Goal: Task Accomplishment & Management: Complete application form

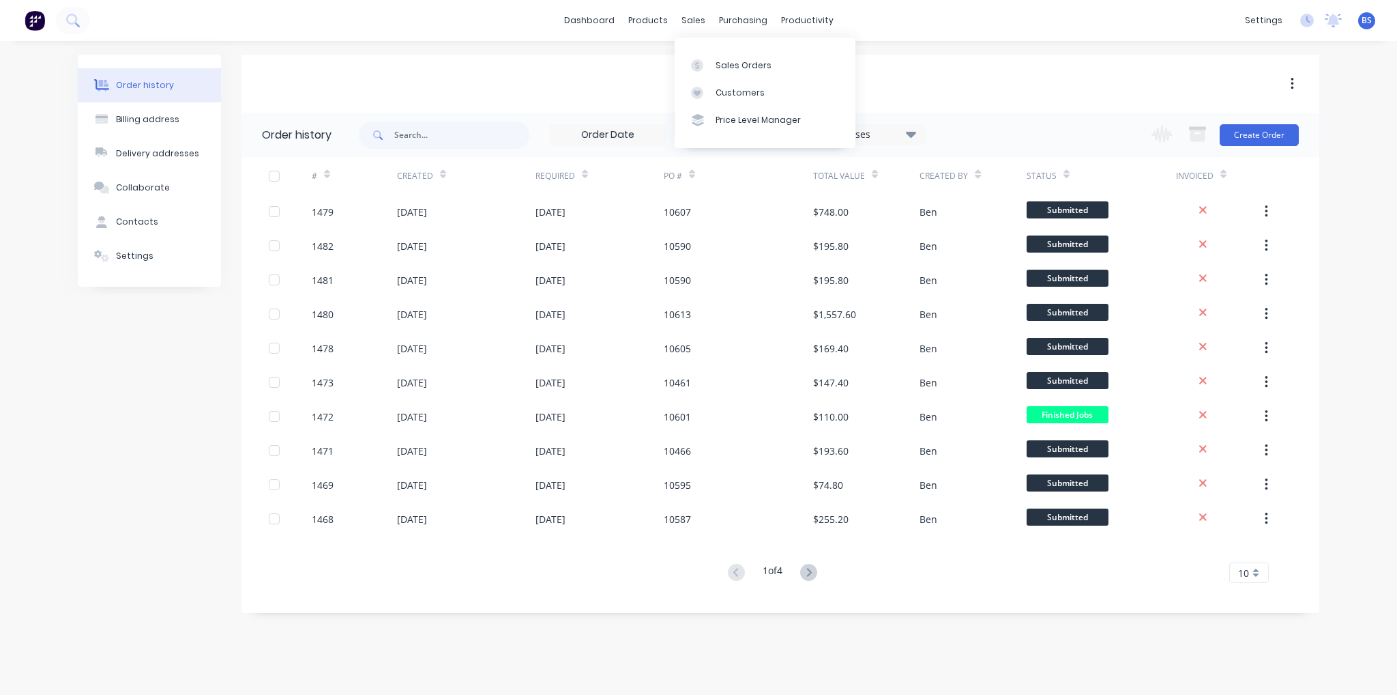
drag, startPoint x: 731, startPoint y: 86, endPoint x: 884, endPoint y: 72, distance: 153.5
click at [884, 72] on div "AG Tyres and Wheels" at bounding box center [781, 84] width 1078 height 58
click at [756, 87] on div "Customers" at bounding box center [740, 93] width 49 height 12
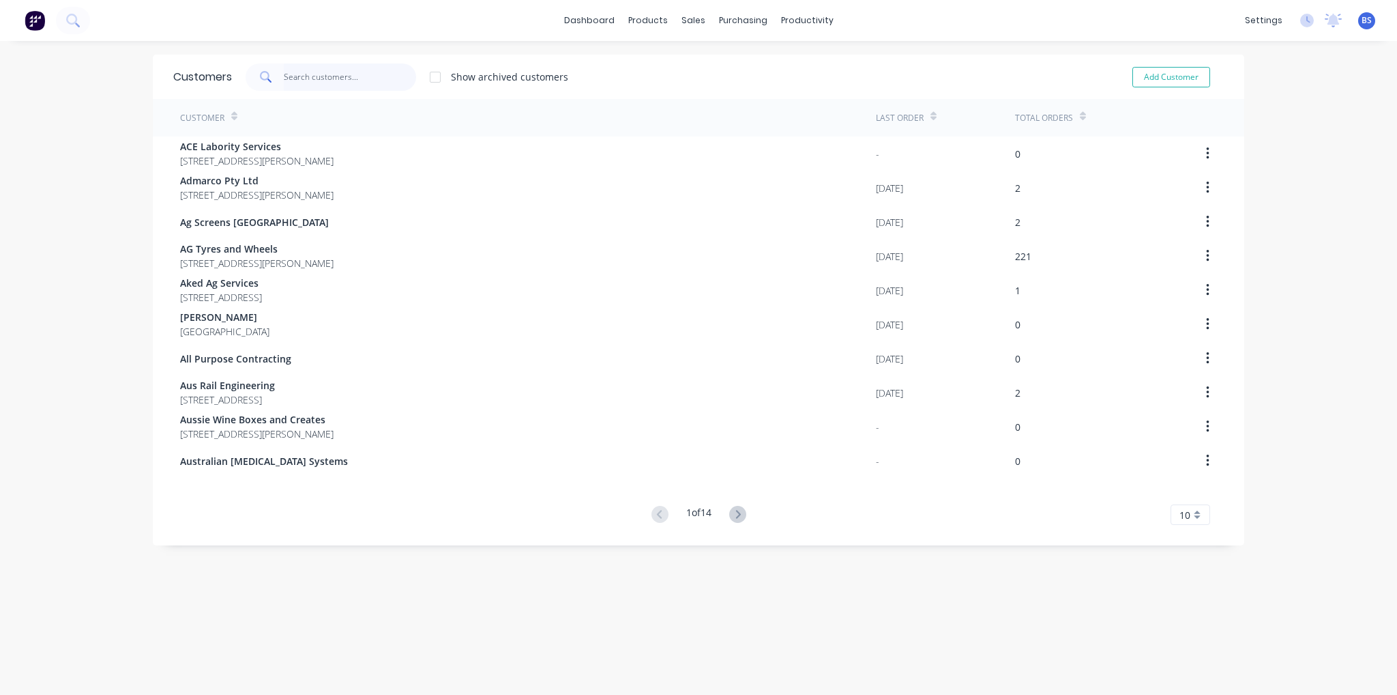
click at [350, 66] on input "text" at bounding box center [350, 76] width 133 height 27
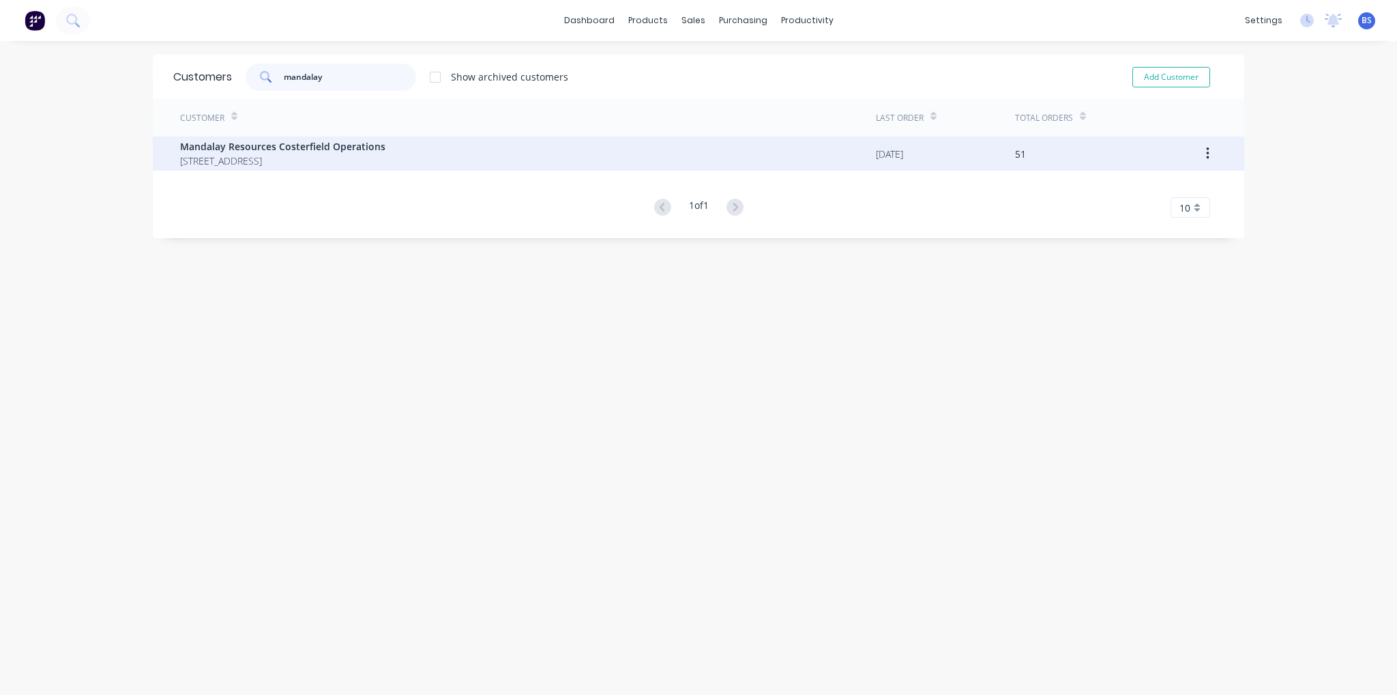
type input "mandalay"
click at [343, 142] on span "Mandalay Resources Costerfield Operations" at bounding box center [282, 146] width 205 height 14
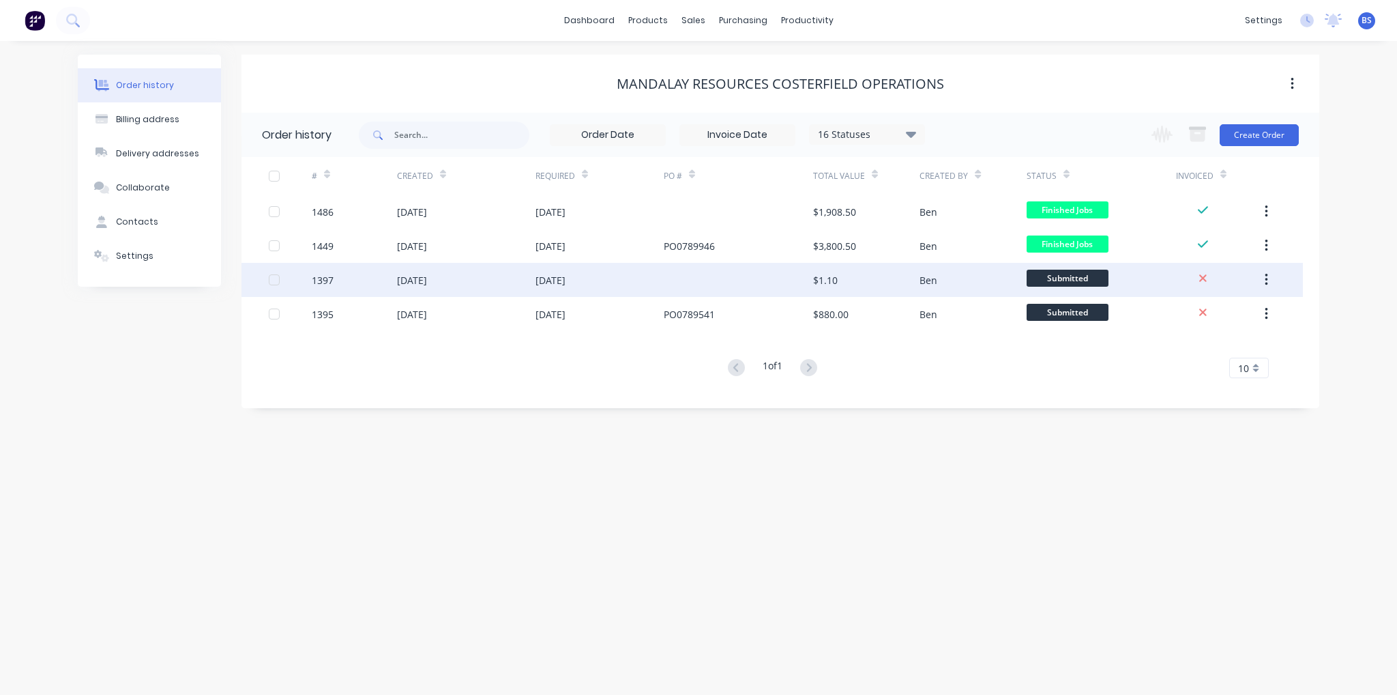
click at [566, 279] on div "[DATE]" at bounding box center [551, 280] width 30 height 14
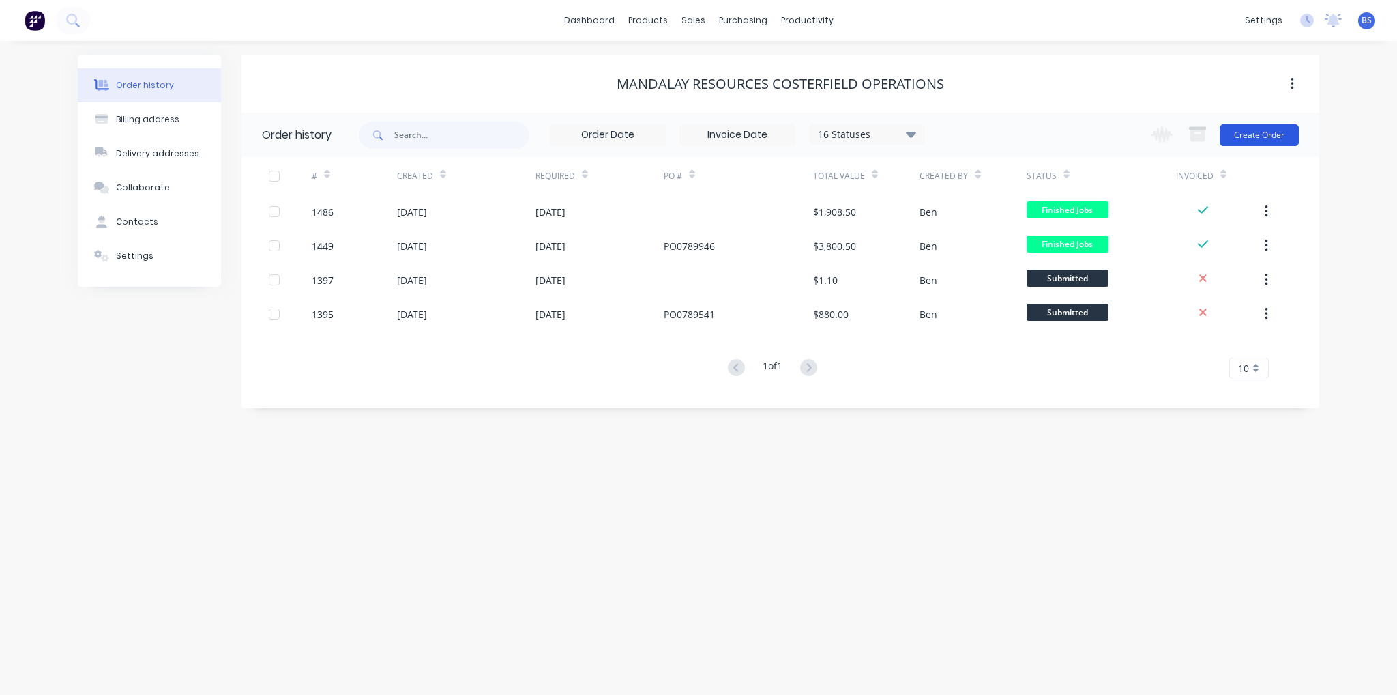
click at [1255, 141] on button "Create Order" at bounding box center [1259, 135] width 79 height 22
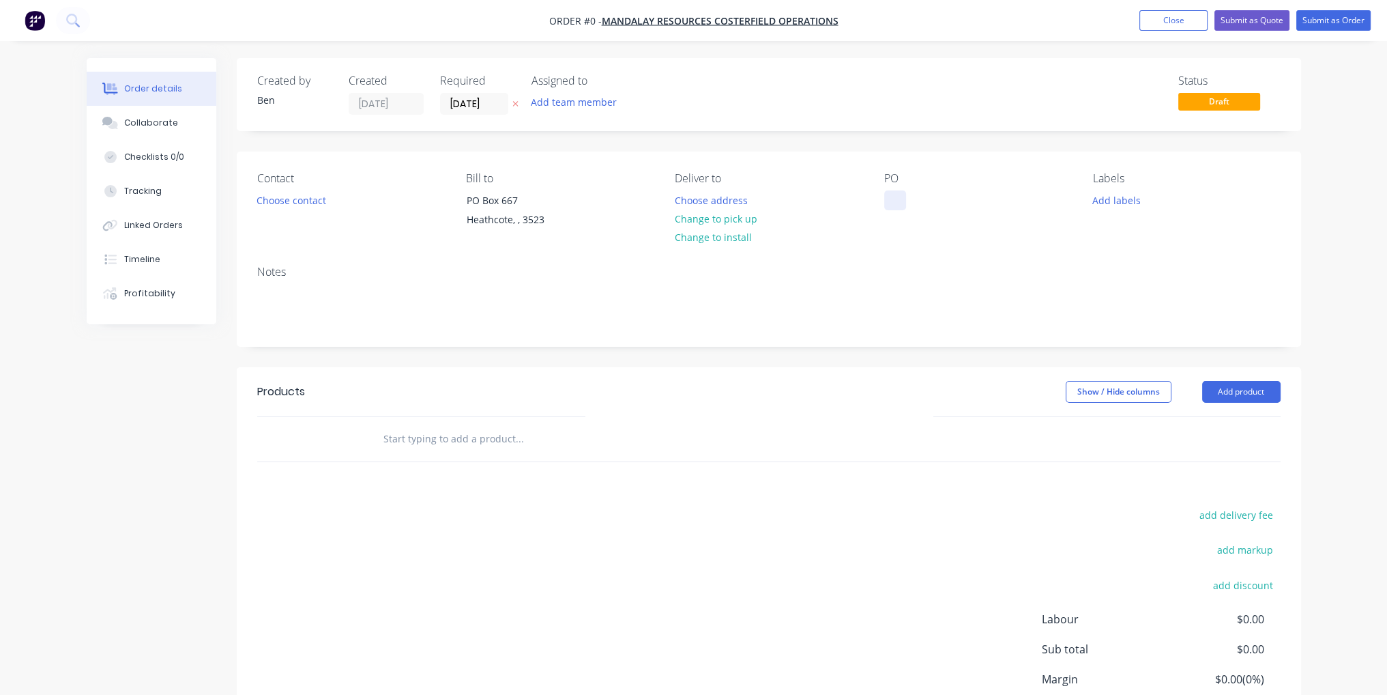
click at [894, 198] on div at bounding box center [895, 200] width 22 height 20
click at [899, 198] on div at bounding box center [895, 200] width 22 height 20
paste div
click at [1226, 388] on button "Add product" at bounding box center [1241, 392] width 78 height 22
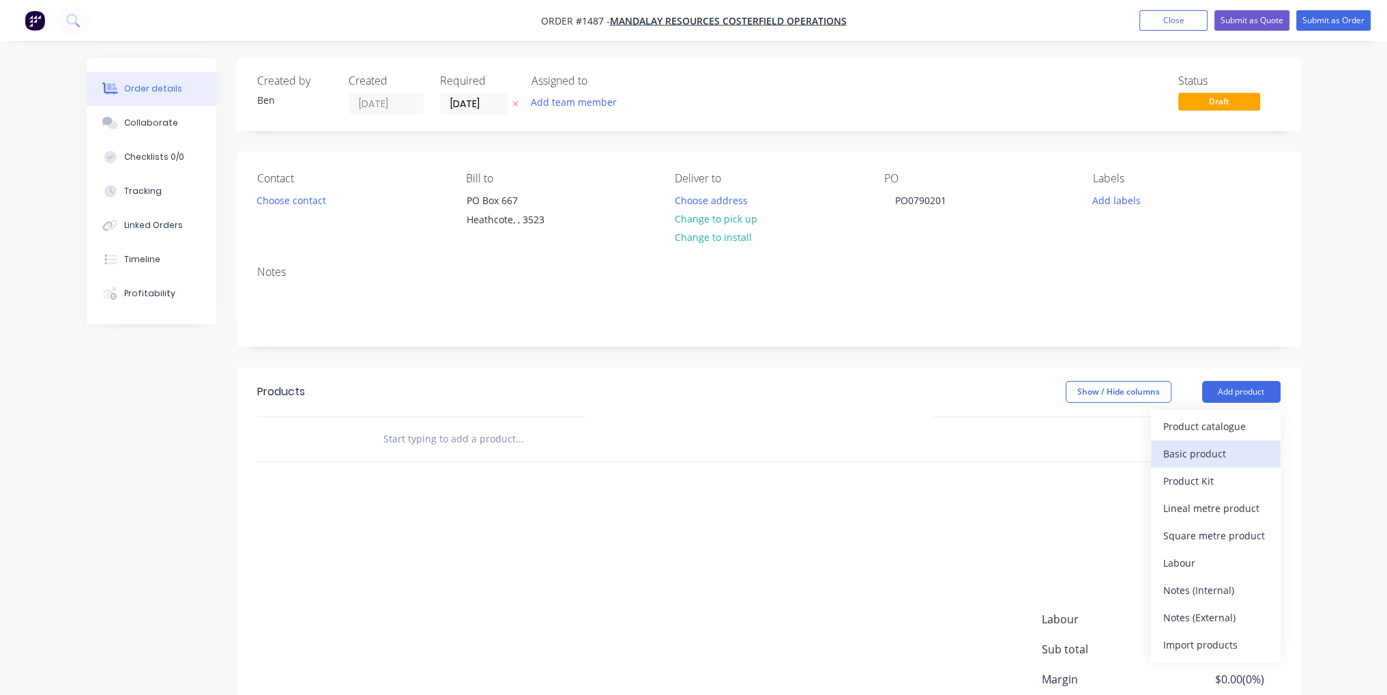
click at [1191, 455] on div "Basic product" at bounding box center [1215, 453] width 105 height 20
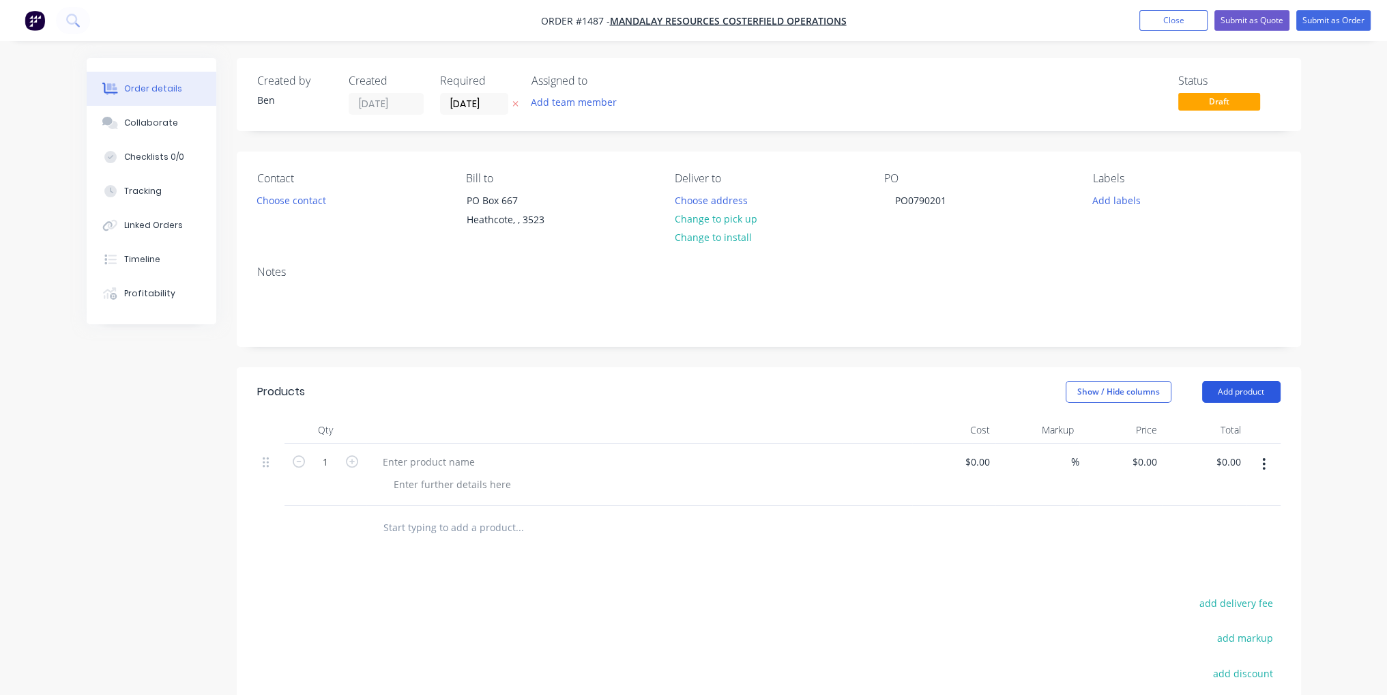
click at [1237, 394] on button "Add product" at bounding box center [1241, 392] width 78 height 22
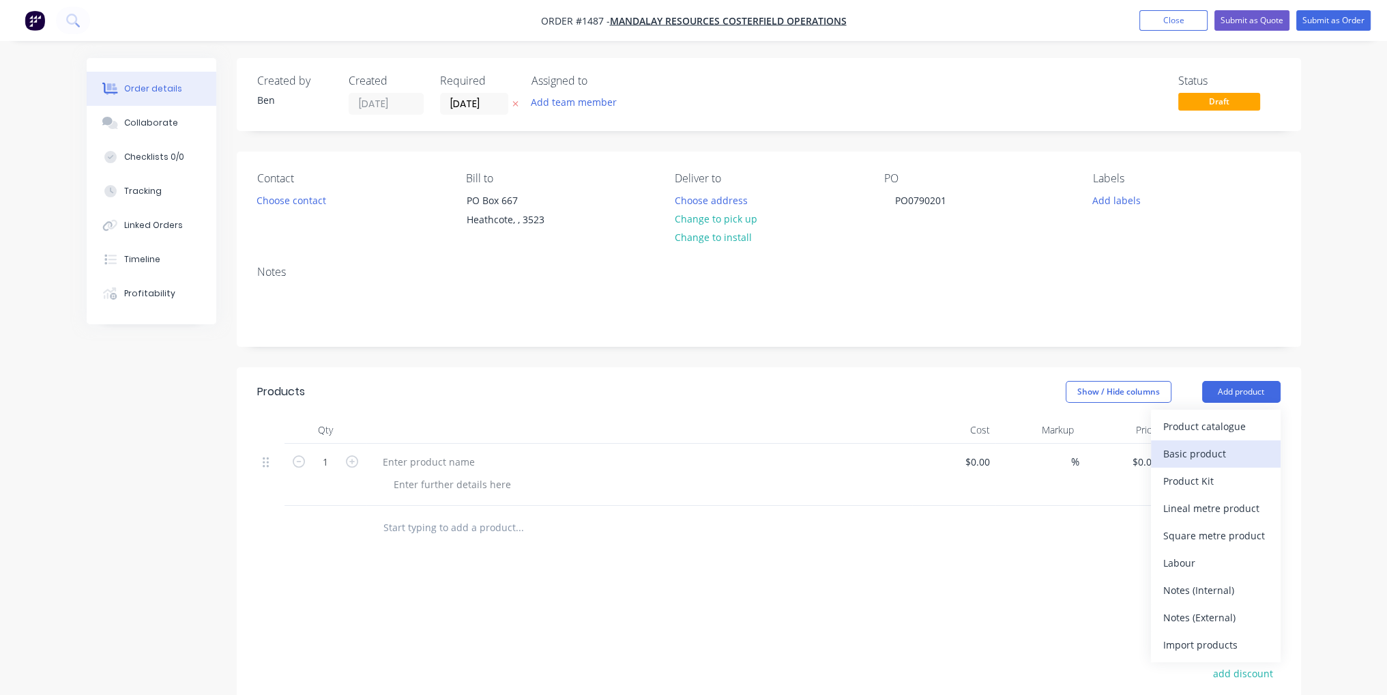
drag, startPoint x: 1230, startPoint y: 448, endPoint x: 1241, endPoint y: 397, distance: 52.3
click at [1229, 450] on div "Basic product" at bounding box center [1215, 453] width 105 height 20
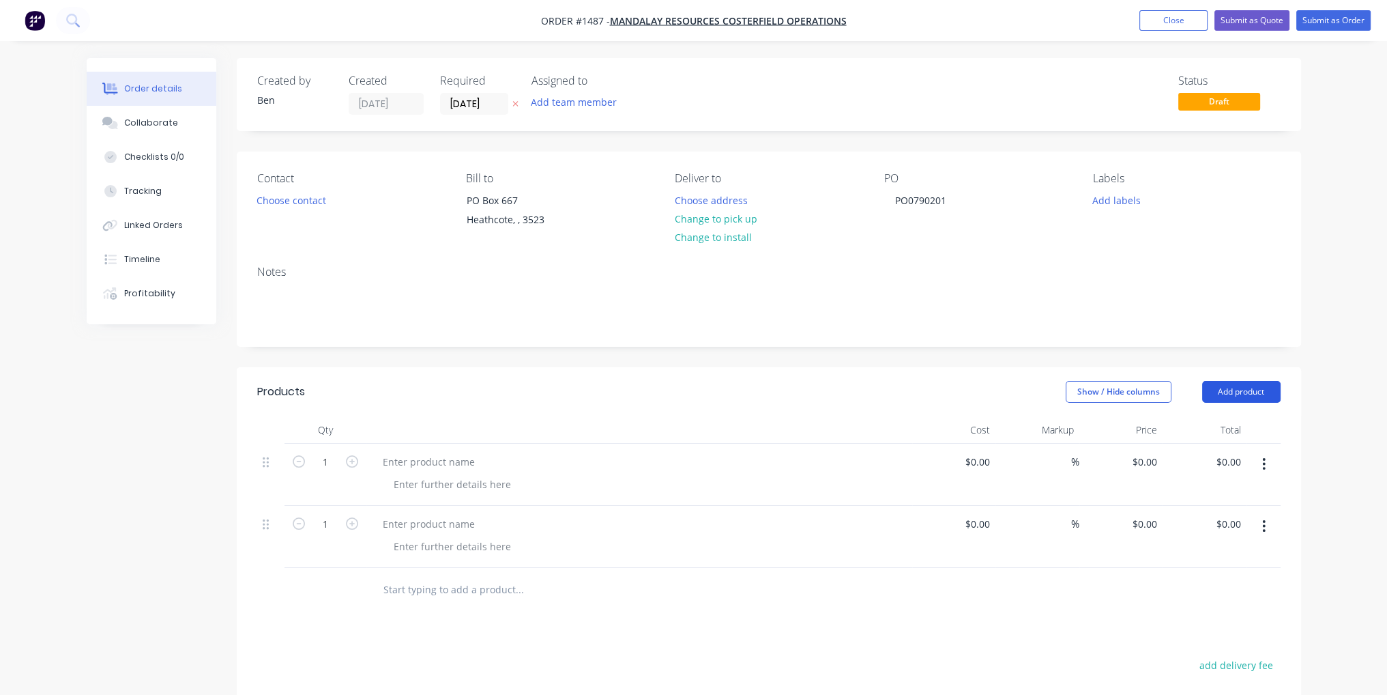
click at [1242, 391] on button "Add product" at bounding box center [1241, 392] width 78 height 22
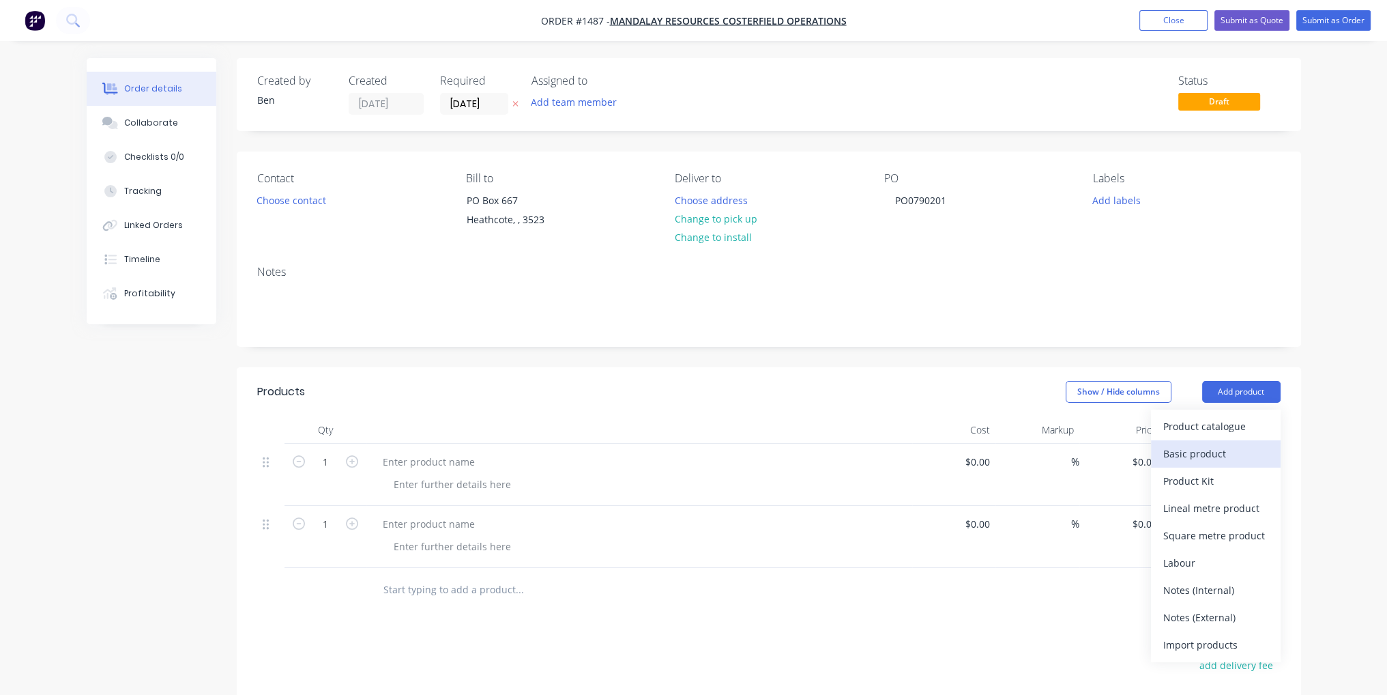
click at [1236, 459] on div "Basic product" at bounding box center [1215, 453] width 105 height 20
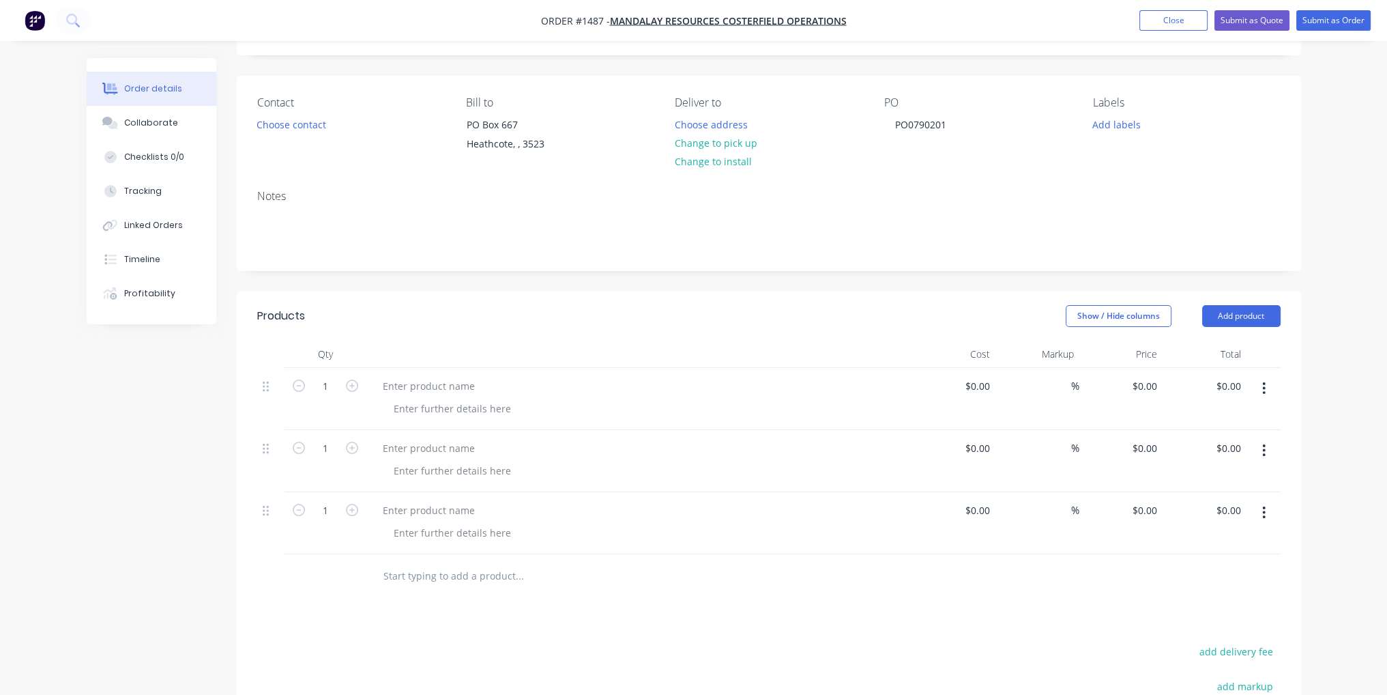
scroll to position [205, 0]
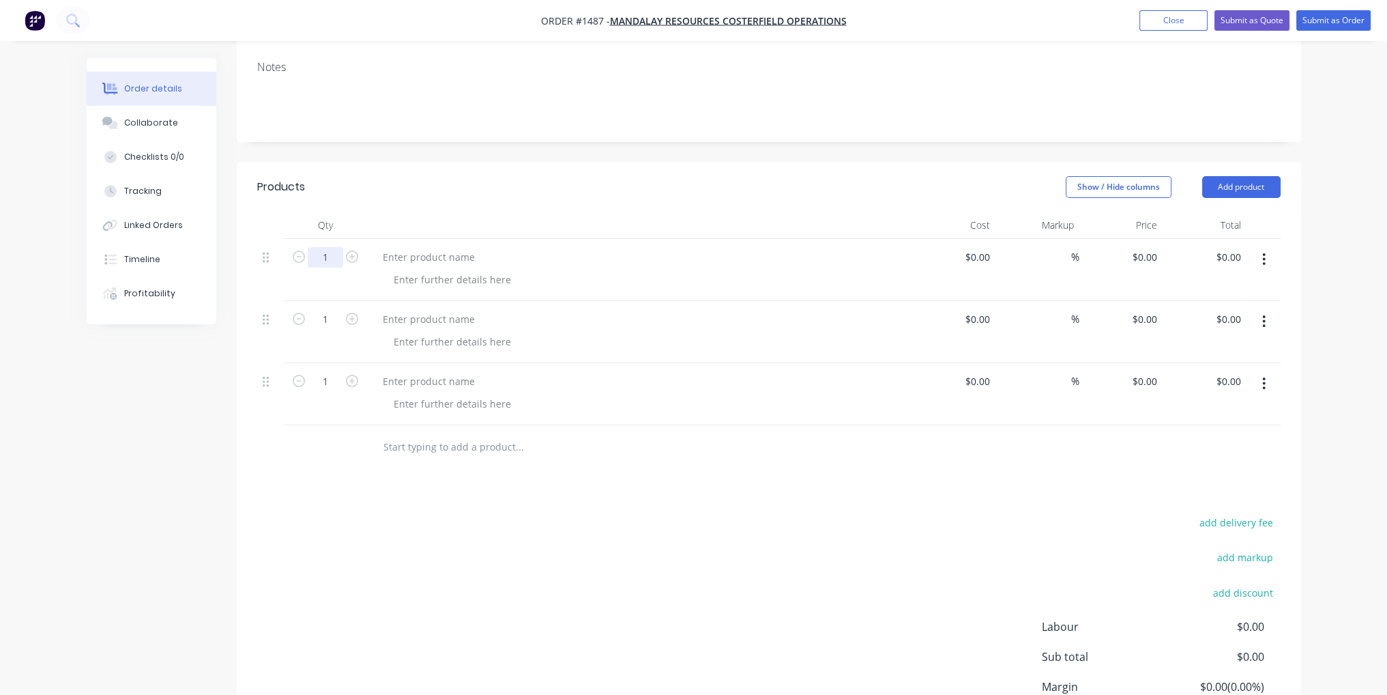
click at [330, 260] on input "1" at bounding box center [325, 257] width 35 height 20
type input "6"
click at [328, 319] on input "1" at bounding box center [325, 319] width 35 height 20
type input "4"
click at [330, 381] on input "1" at bounding box center [325, 381] width 35 height 20
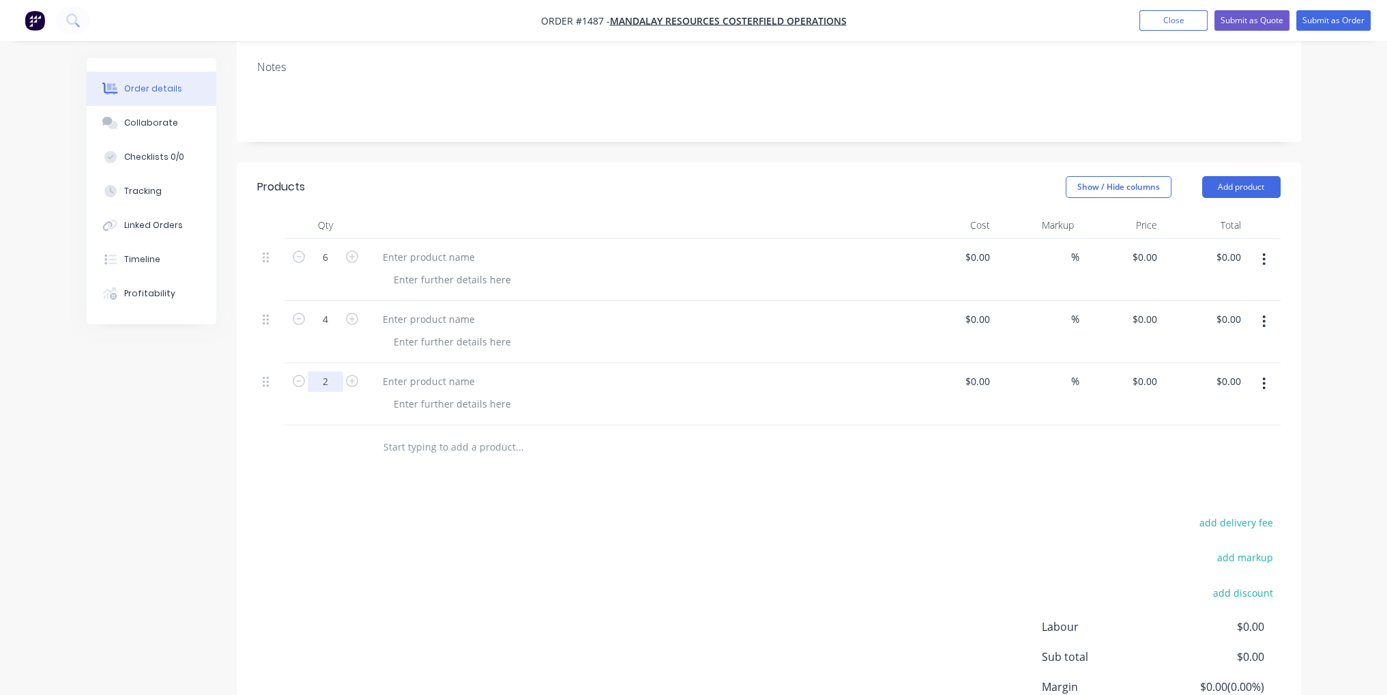
type input "2"
click at [465, 521] on div "add delivery fee add markup add discount Labour $0.00 Sub total $0.00 Margin $0…" at bounding box center [768, 644] width 1023 height 263
click at [411, 257] on div at bounding box center [429, 257] width 114 height 20
click at [429, 315] on div at bounding box center [429, 319] width 114 height 20
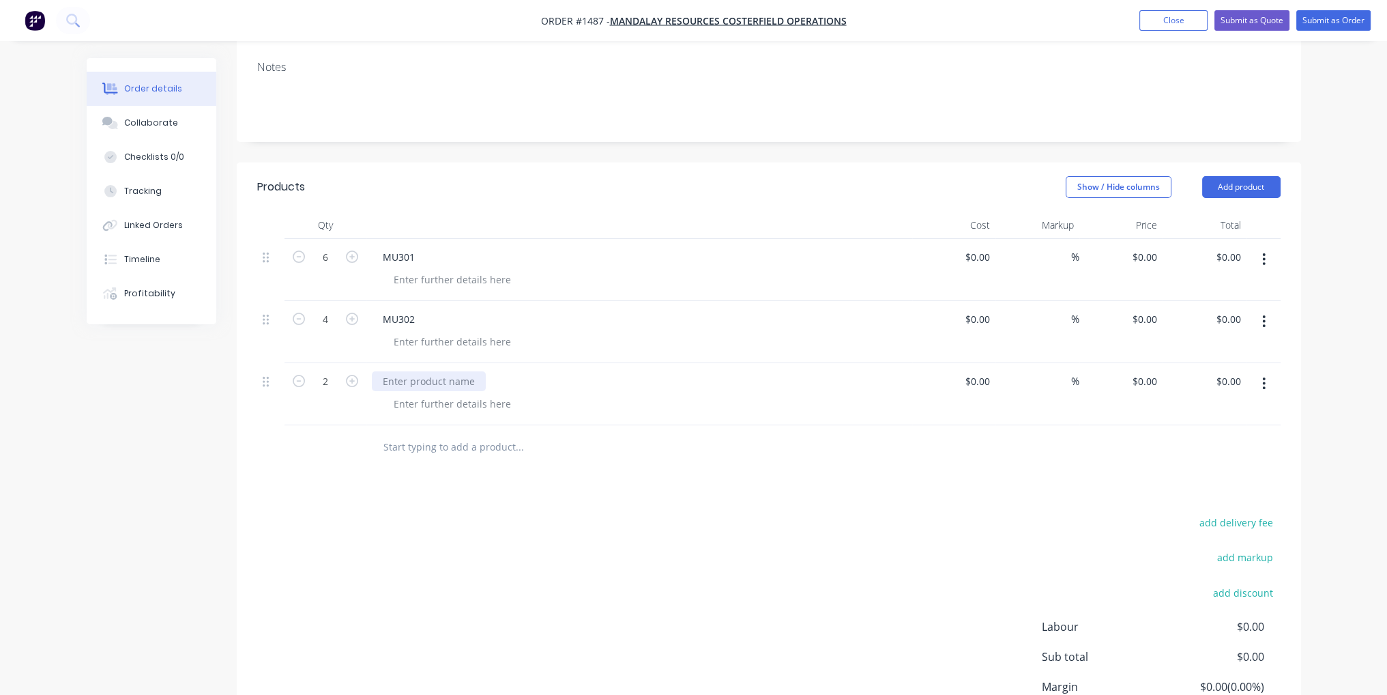
click at [428, 385] on div at bounding box center [429, 381] width 114 height 20
click at [980, 257] on input at bounding box center [988, 257] width 16 height 20
type input "$85.00"
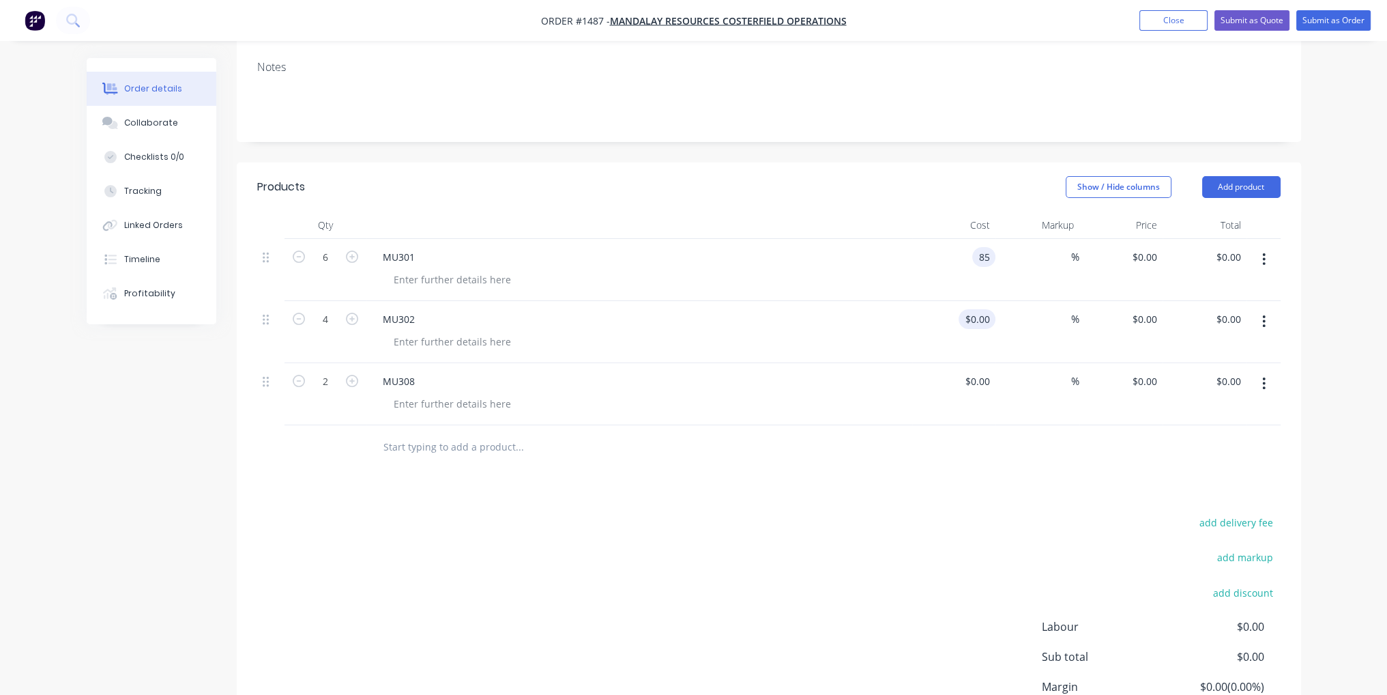
type input "$510.00"
click at [985, 309] on input at bounding box center [979, 319] width 31 height 20
type input "$85.00"
type input "$340.00"
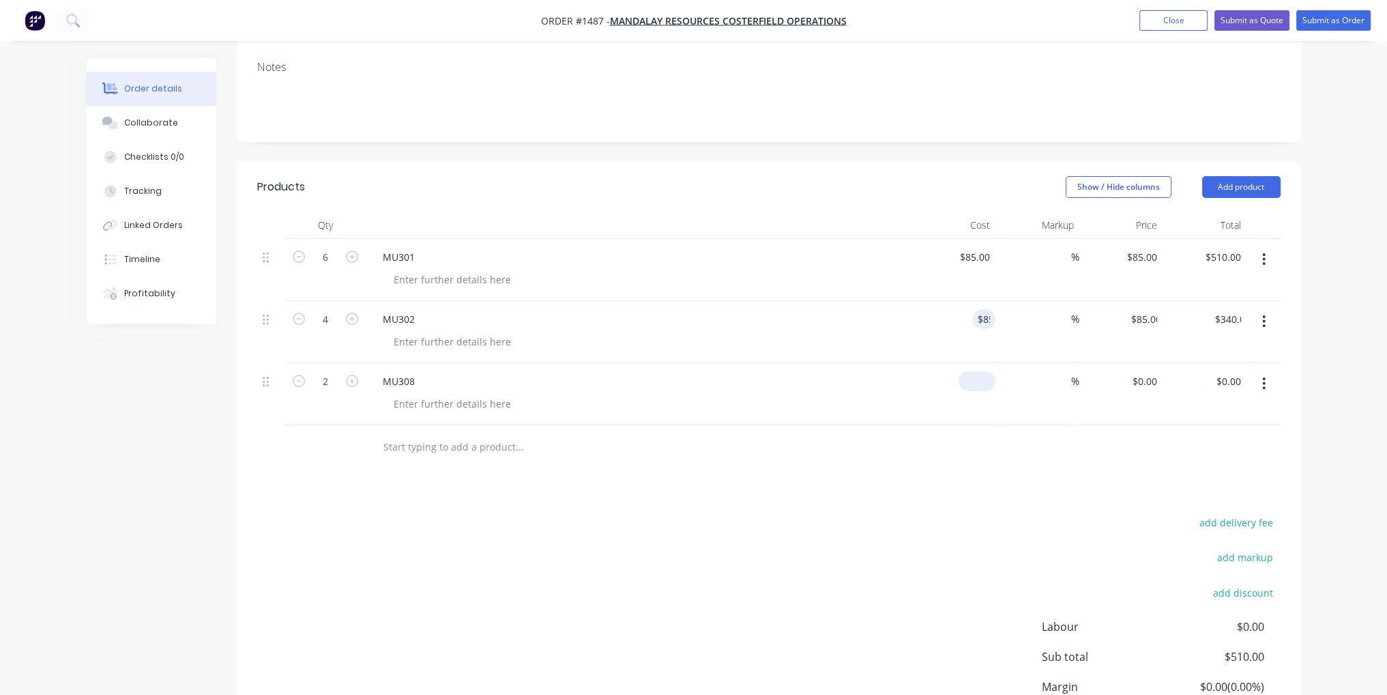
click at [978, 383] on div "$0.00" at bounding box center [977, 381] width 37 height 20
type input "$85.00"
type input "$170.00"
click at [928, 519] on div "add delivery fee add markup add discount Labour $0.00 Sub total $850.00 Margin …" at bounding box center [768, 644] width 1023 height 263
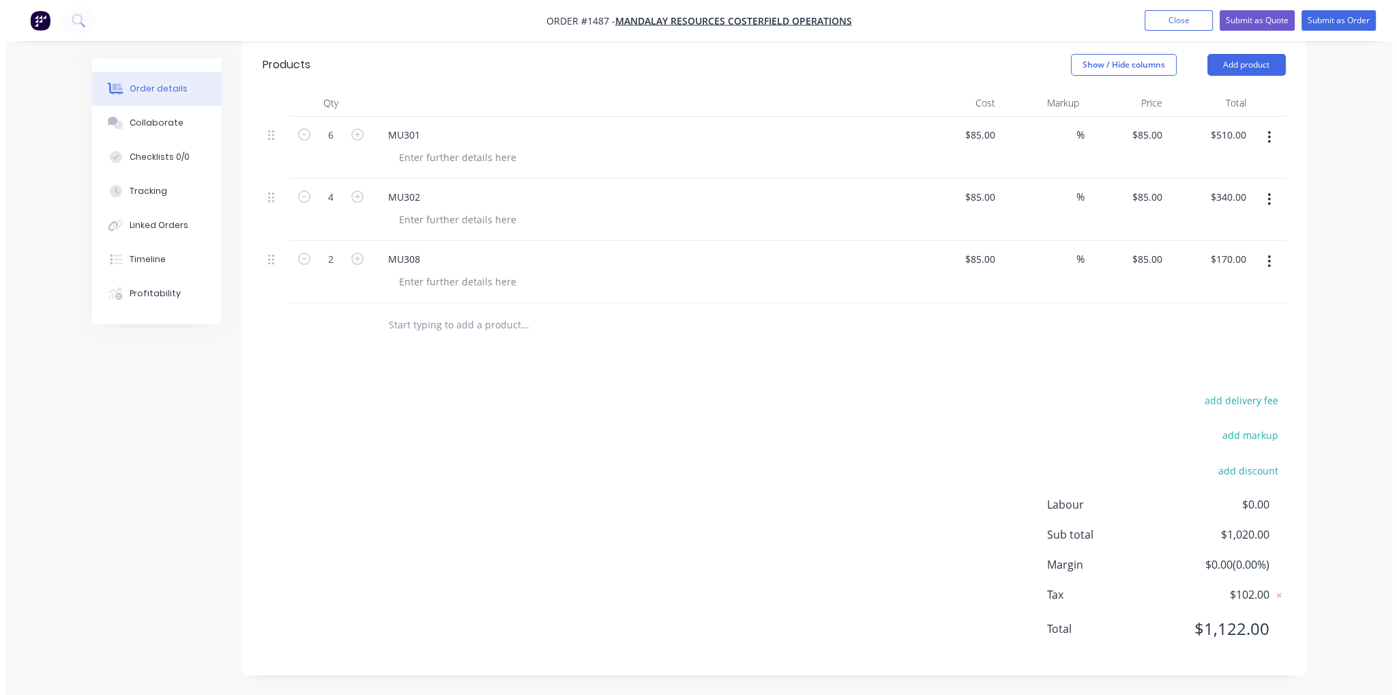
scroll to position [0, 0]
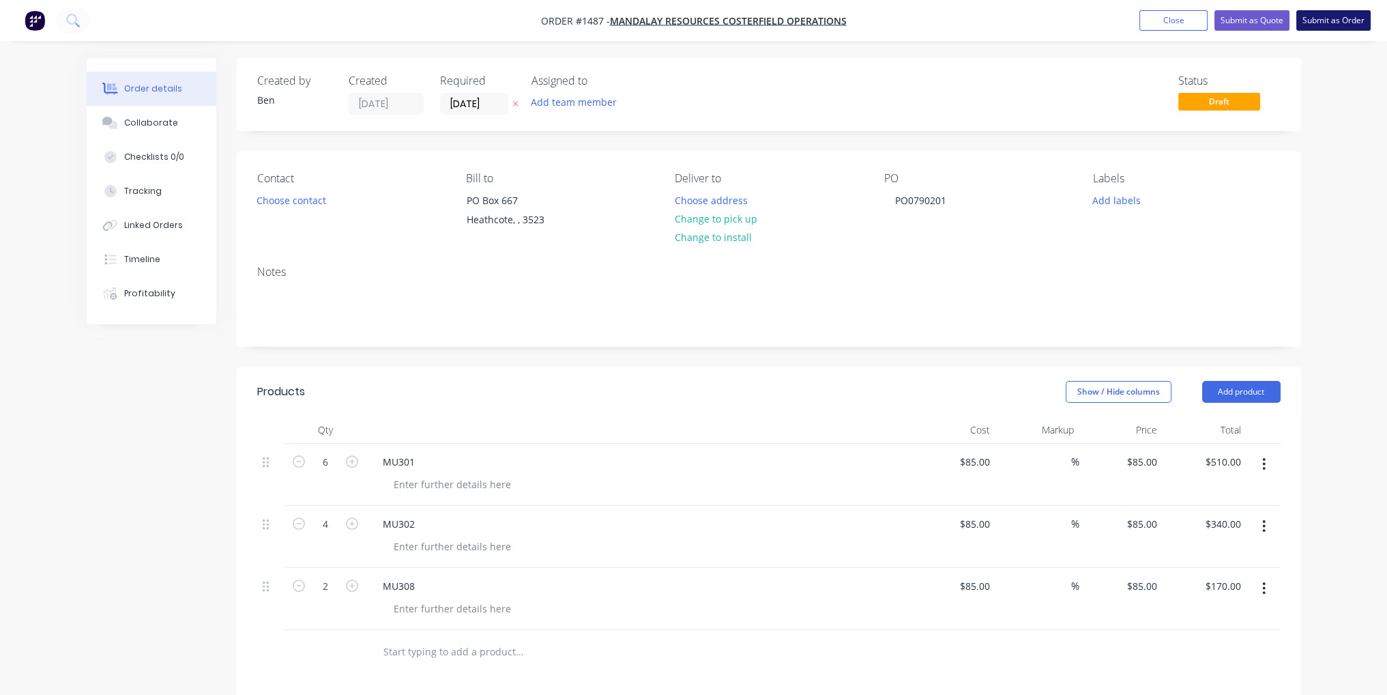
click at [1348, 25] on button "Submit as Order" at bounding box center [1333, 20] width 74 height 20
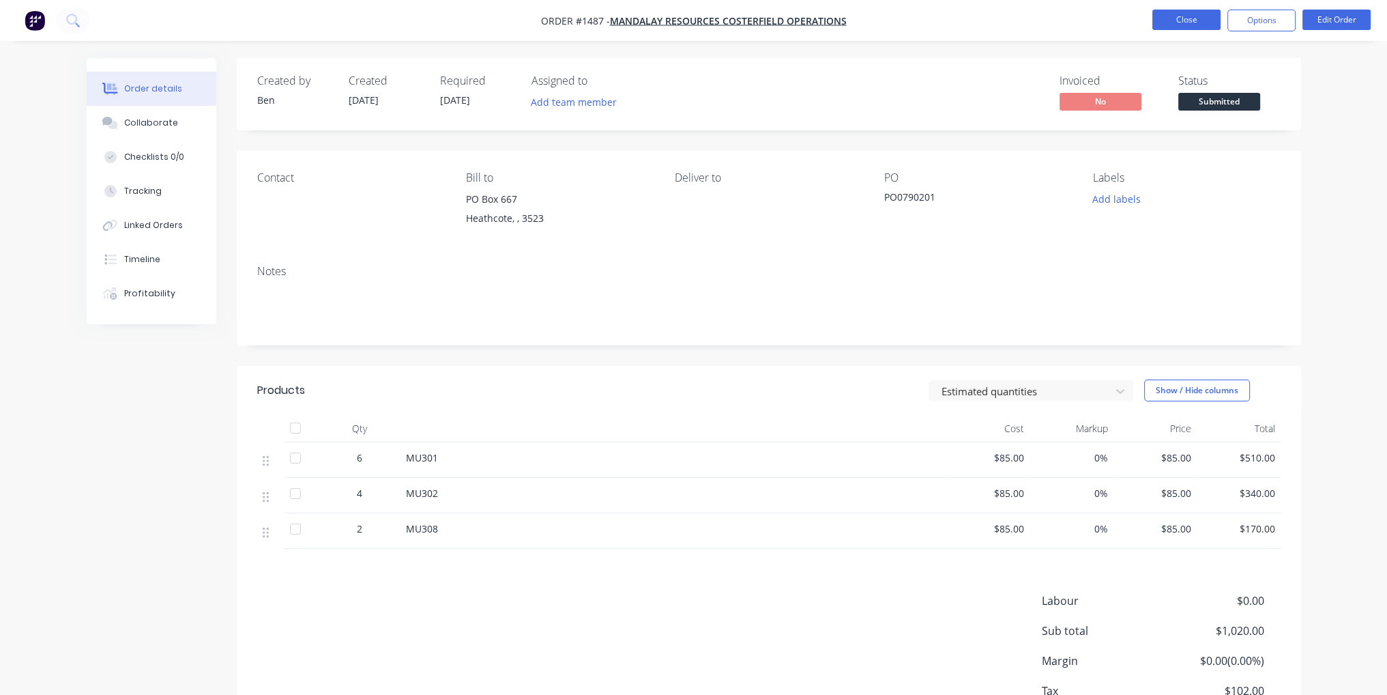
click at [1199, 25] on button "Close" at bounding box center [1186, 20] width 68 height 20
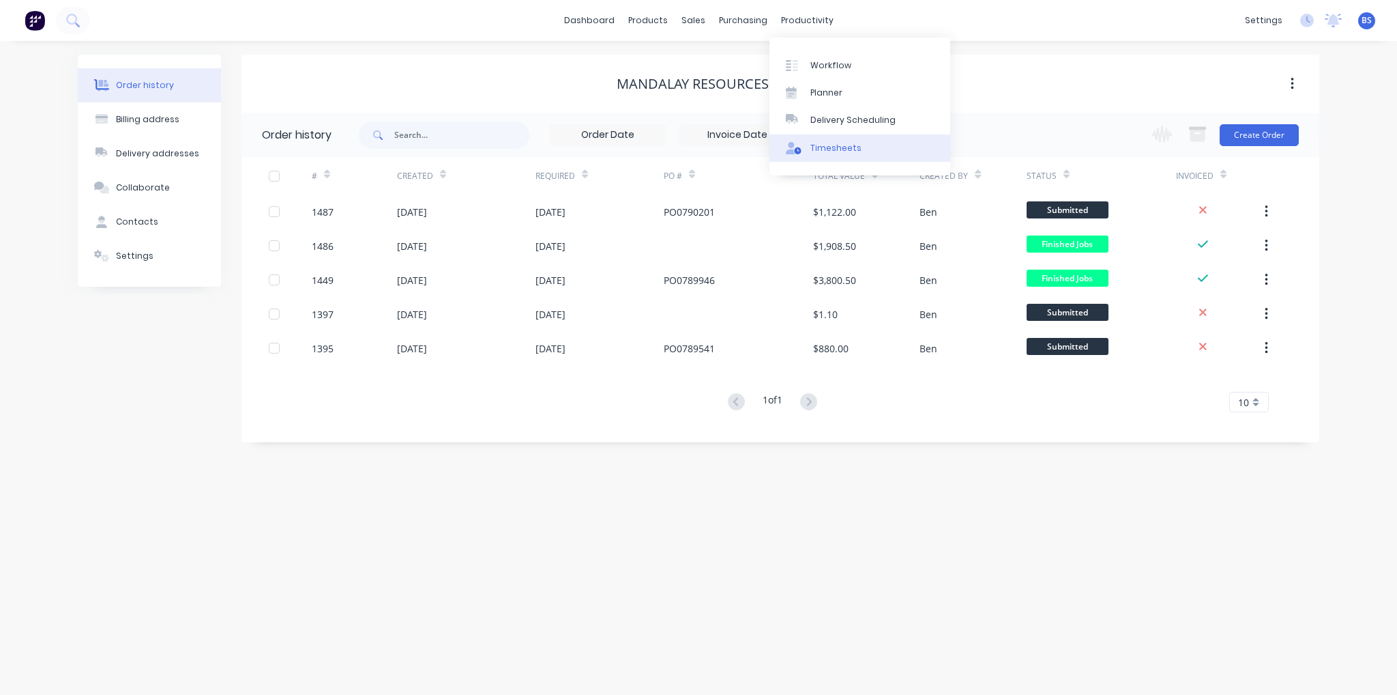
click at [849, 159] on link "Timesheets" at bounding box center [860, 147] width 181 height 27
